Goal: Task Accomplishment & Management: Manage account settings

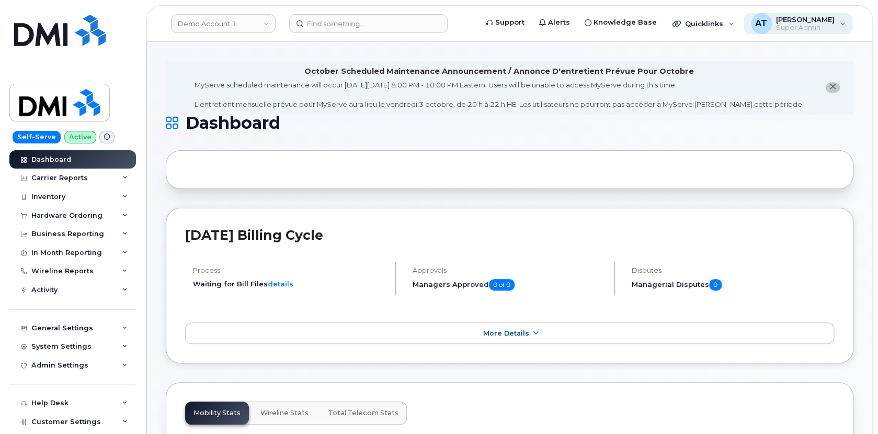
click at [844, 21] on div "AT Angela Thornburg Super Admin" at bounding box center [798, 23] width 109 height 21
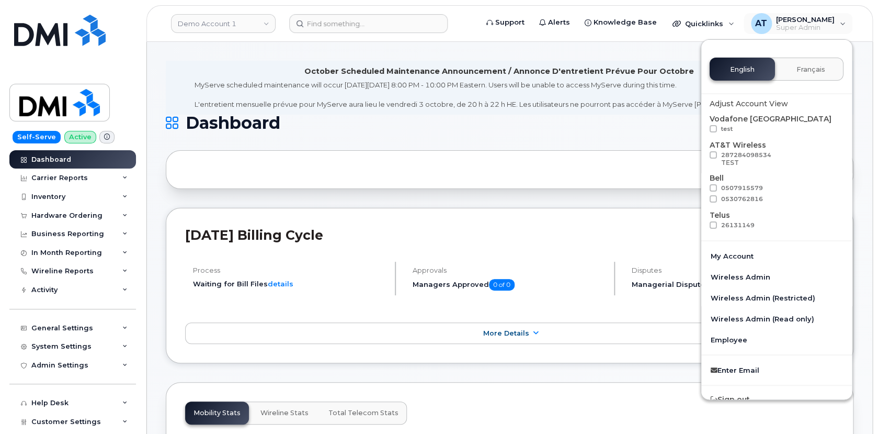
scroll to position [20, 0]
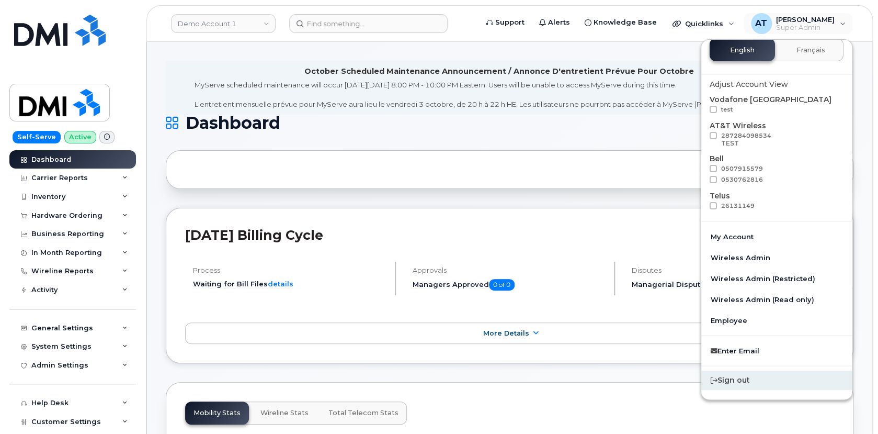
click at [734, 381] on div "Sign out" at bounding box center [776, 379] width 151 height 19
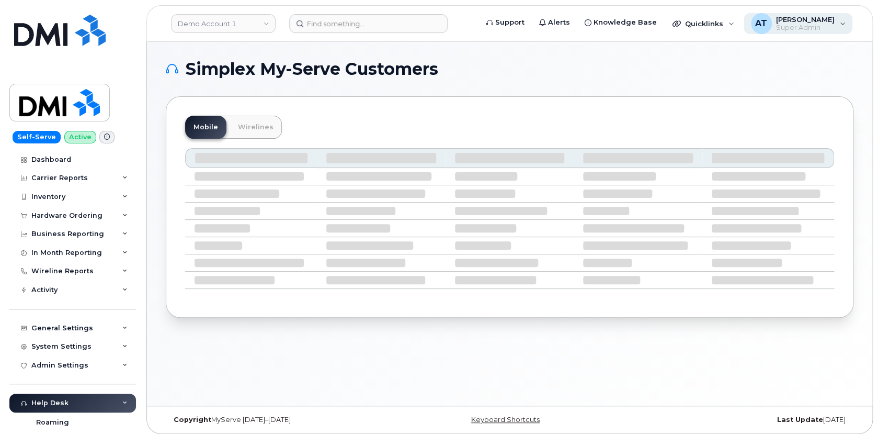
click at [847, 24] on div "AT Angela Thornburg Super Admin" at bounding box center [798, 23] width 109 height 21
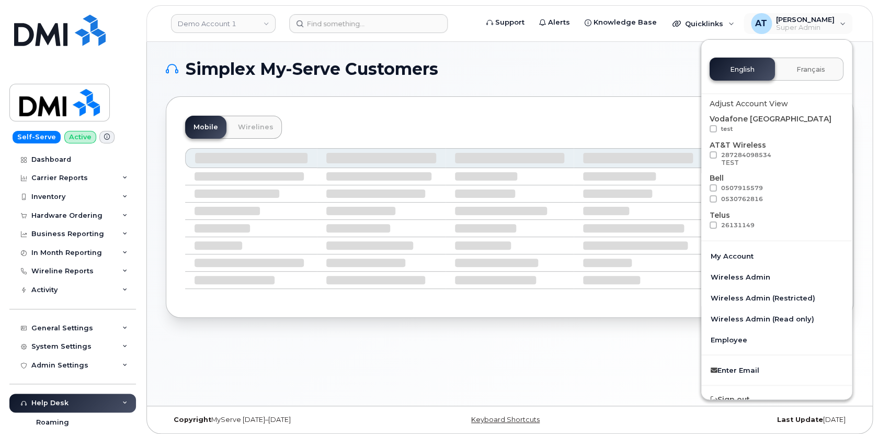
scroll to position [20, 0]
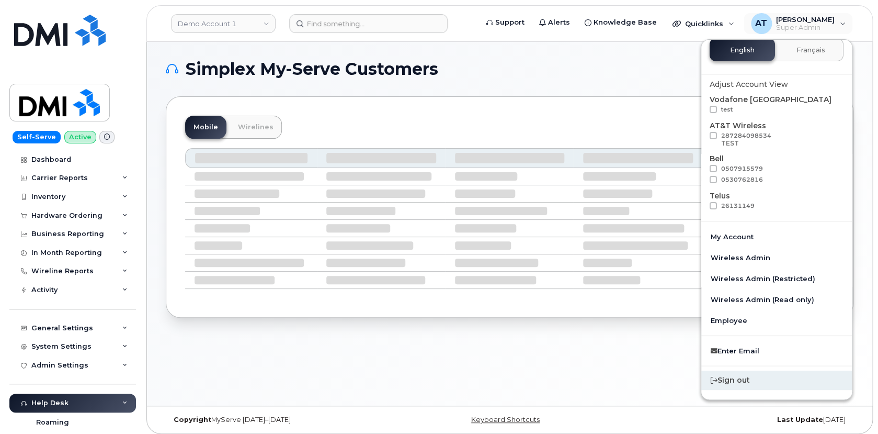
click at [739, 380] on div "Sign out" at bounding box center [776, 379] width 151 height 19
